Goal: Ask a question

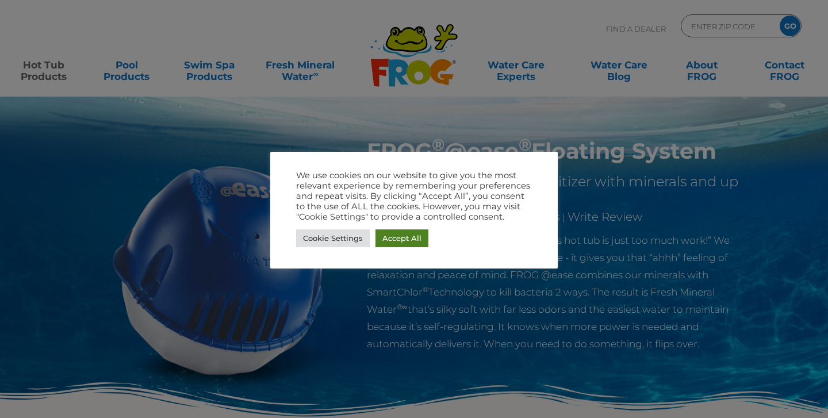
click at [398, 234] on link "Accept All" at bounding box center [401, 238] width 53 height 18
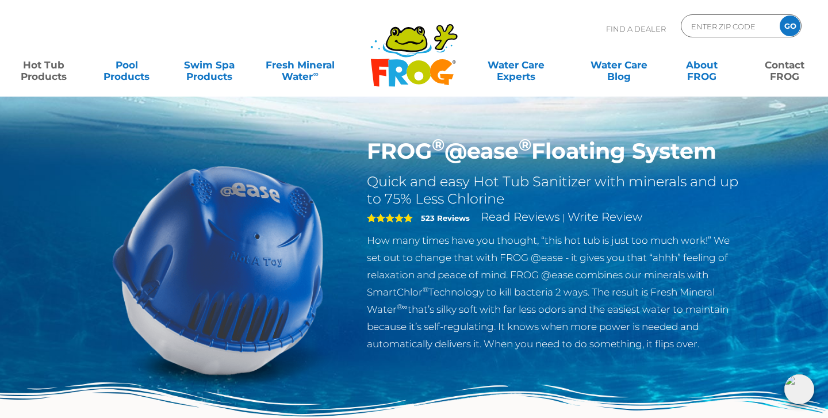
click at [780, 66] on link "Contact FROG" at bounding box center [784, 64] width 64 height 23
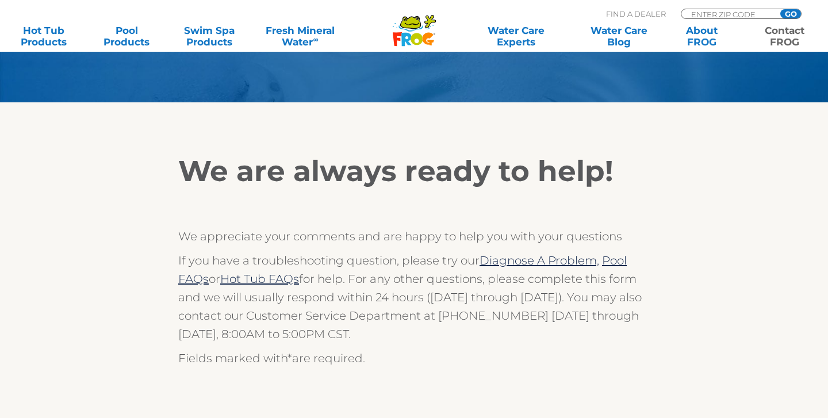
scroll to position [124, 0]
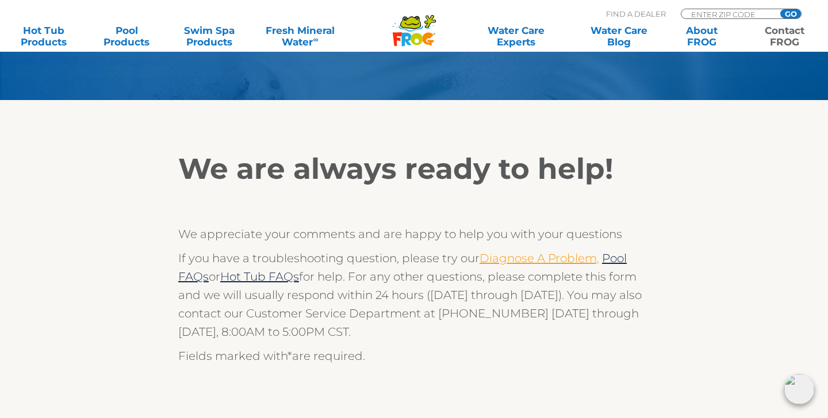
click at [569, 260] on link "Diagnose A Problem," at bounding box center [539, 258] width 120 height 14
click at [194, 277] on link "Pool FAQs" at bounding box center [402, 267] width 448 height 32
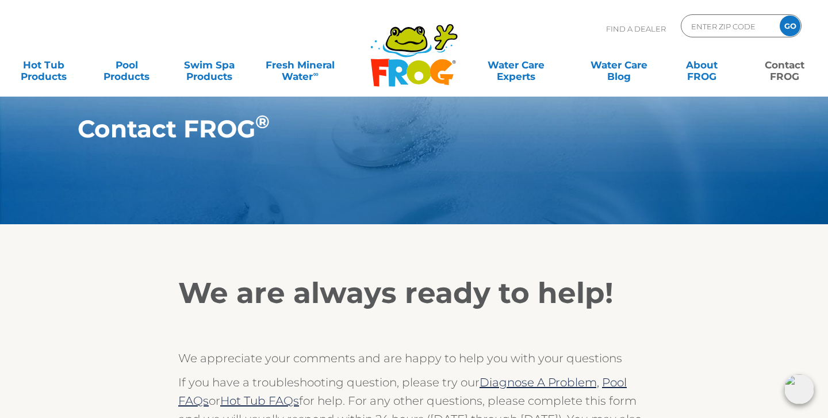
scroll to position [0, 0]
click at [447, 352] on p "We appreciate your comments and are happy to help you with your questions" at bounding box center [413, 358] width 471 height 18
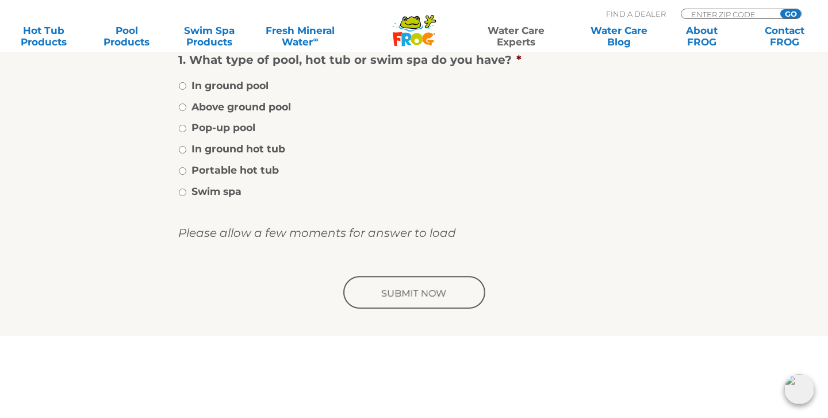
scroll to position [124, 0]
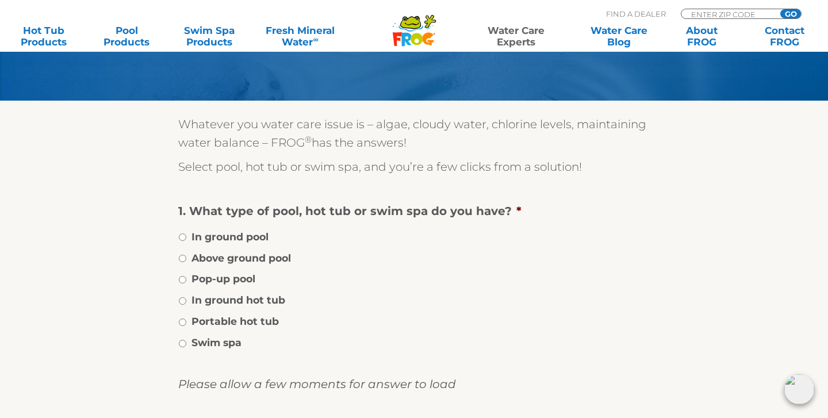
click at [184, 317] on li "Portable hot tub" at bounding box center [413, 321] width 471 height 17
click at [183, 321] on input "Portable hot tub" at bounding box center [182, 321] width 7 height 7
radio input "true"
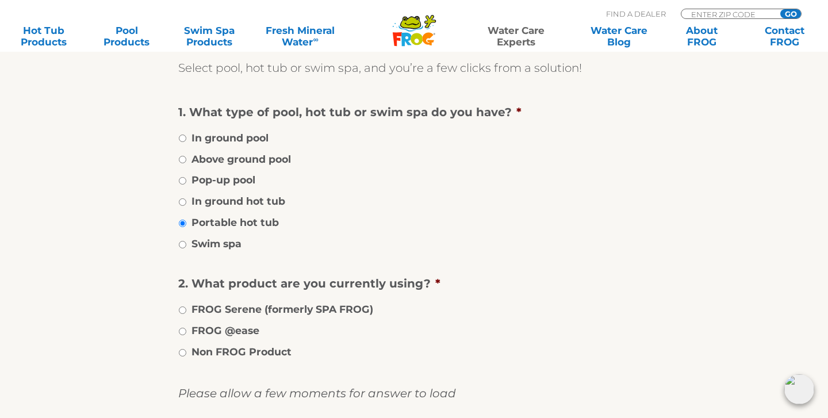
scroll to position [224, 0]
click at [184, 327] on input "FROG @ease" at bounding box center [182, 330] width 7 height 7
radio input "true"
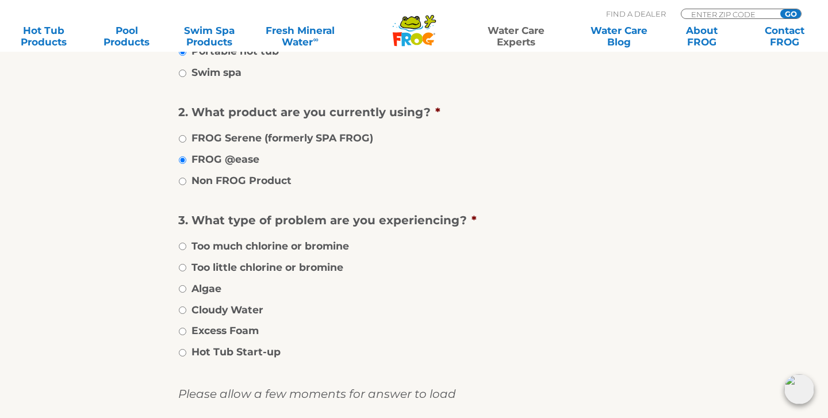
scroll to position [365, 0]
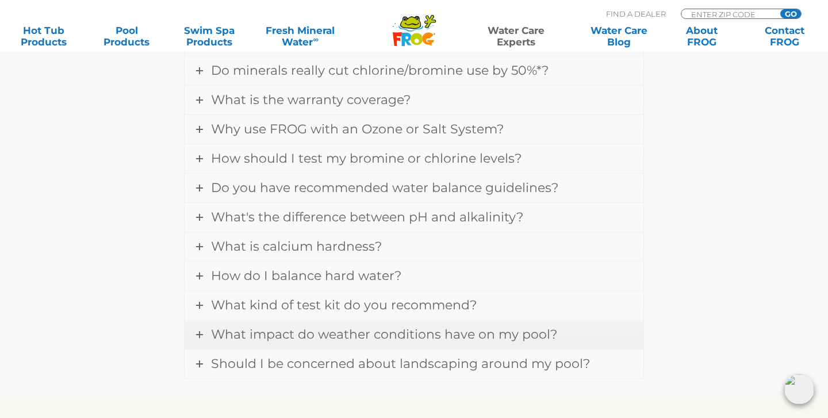
scroll to position [686, 0]
